Goal: Navigation & Orientation: Understand site structure

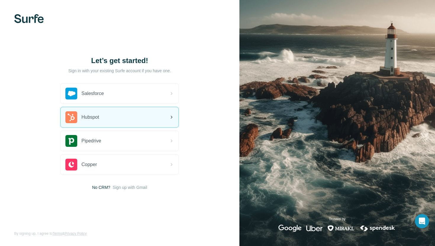
click at [110, 120] on div "Hubspot" at bounding box center [120, 117] width 118 height 20
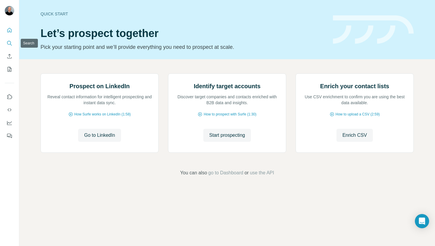
click at [9, 46] on icon "Search" at bounding box center [10, 43] width 6 height 6
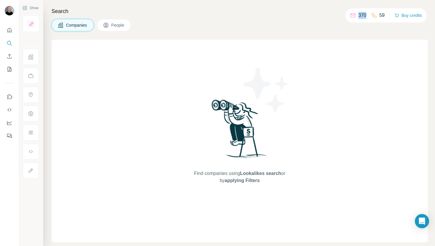
drag, startPoint x: 363, startPoint y: 16, endPoint x: 354, endPoint y: 16, distance: 8.6
click at [354, 16] on div "370" at bounding box center [358, 15] width 16 height 7
click at [351, 43] on div "Find companies using Lookalikes search or by applying Filters" at bounding box center [239, 141] width 376 height 203
click at [8, 59] on icon "Enrich CSV" at bounding box center [10, 56] width 6 height 6
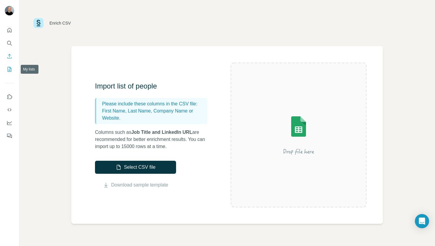
click at [8, 70] on icon "My lists" at bounding box center [10, 69] width 6 height 6
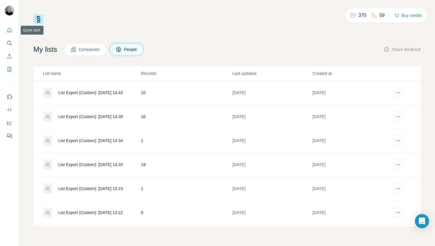
click at [9, 30] on icon "Quick start" at bounding box center [10, 30] width 6 height 6
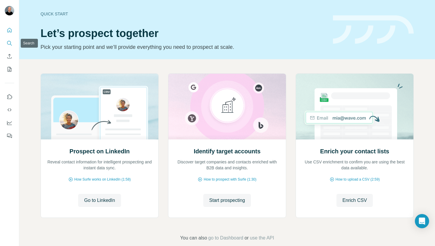
click at [9, 45] on icon "Search" at bounding box center [10, 43] width 6 height 6
